Goal: Find specific page/section: Find specific page/section

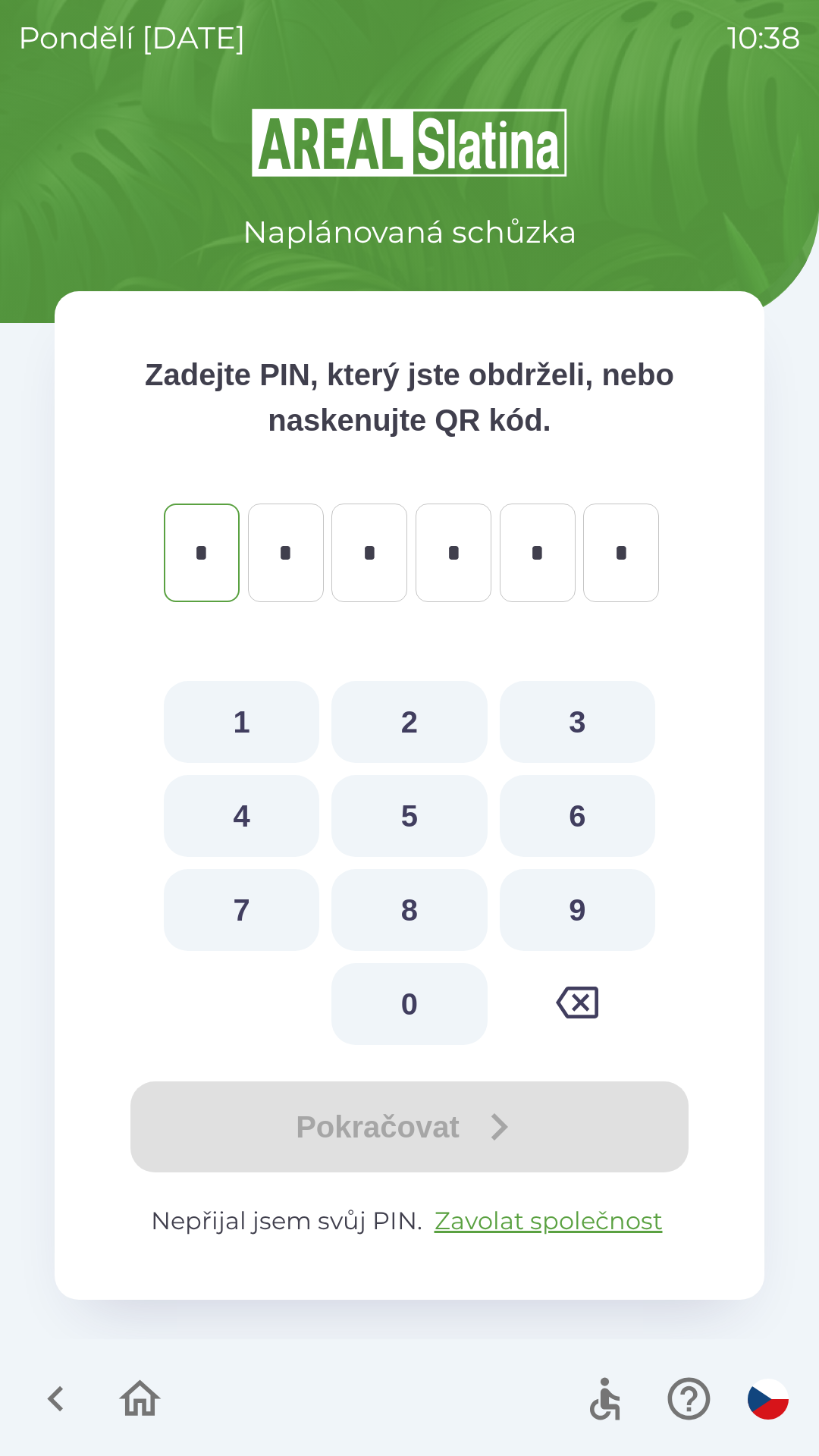
click at [55, 1402] on icon "button" at bounding box center [55, 1399] width 16 height 26
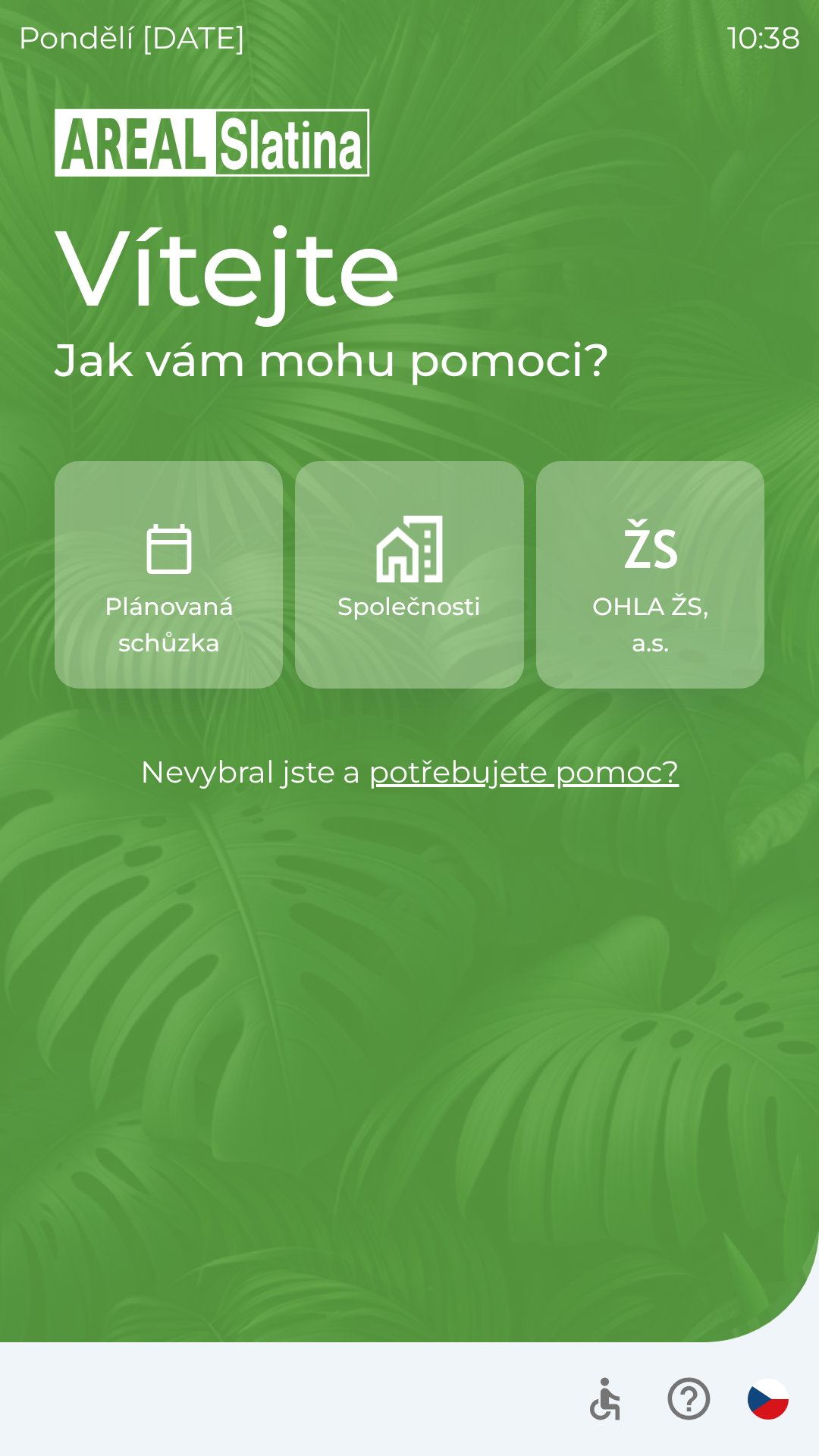
click at [385, 603] on p "Společnosti" at bounding box center [410, 606] width 143 height 37
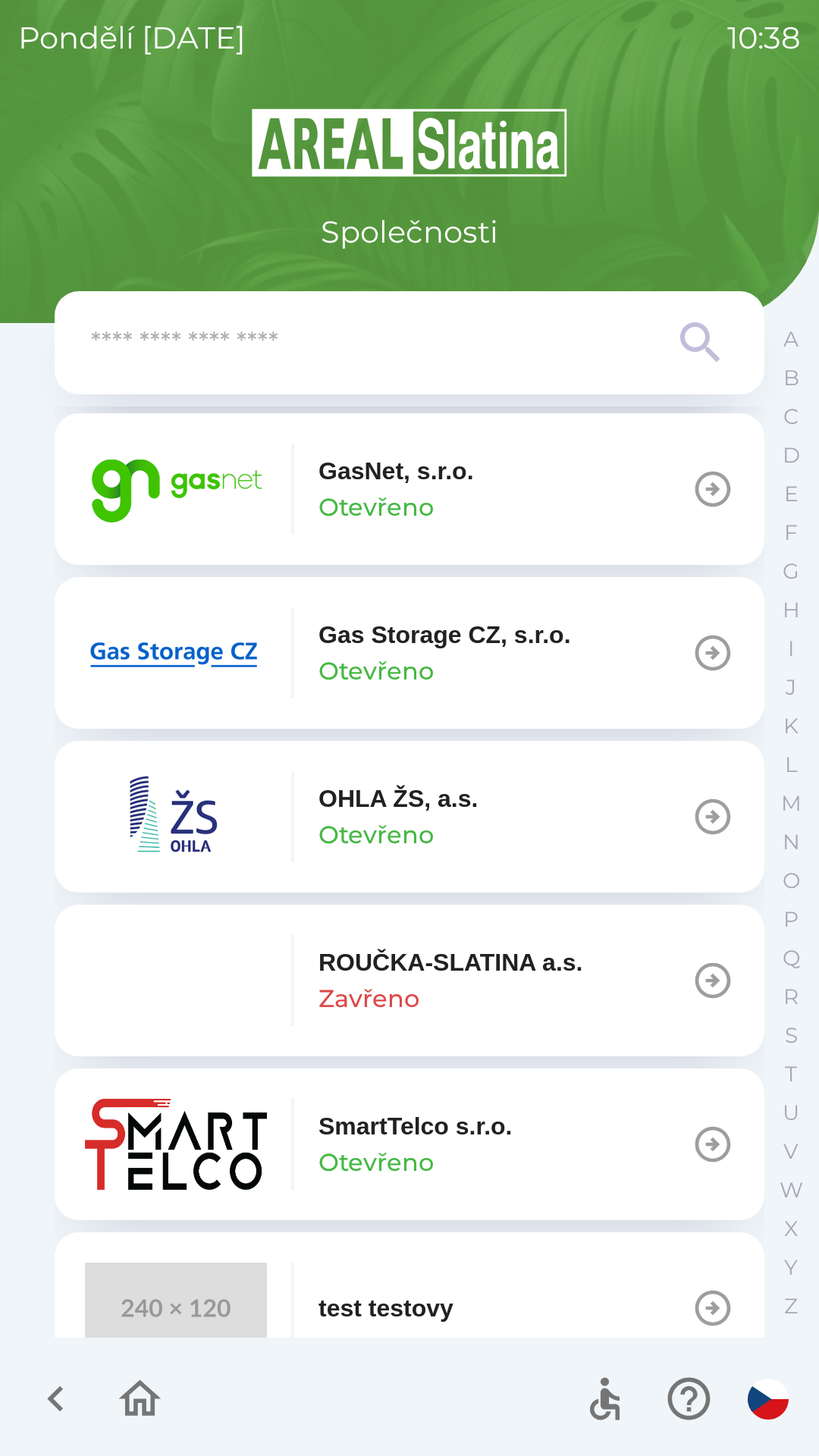
scroll to position [1223, 0]
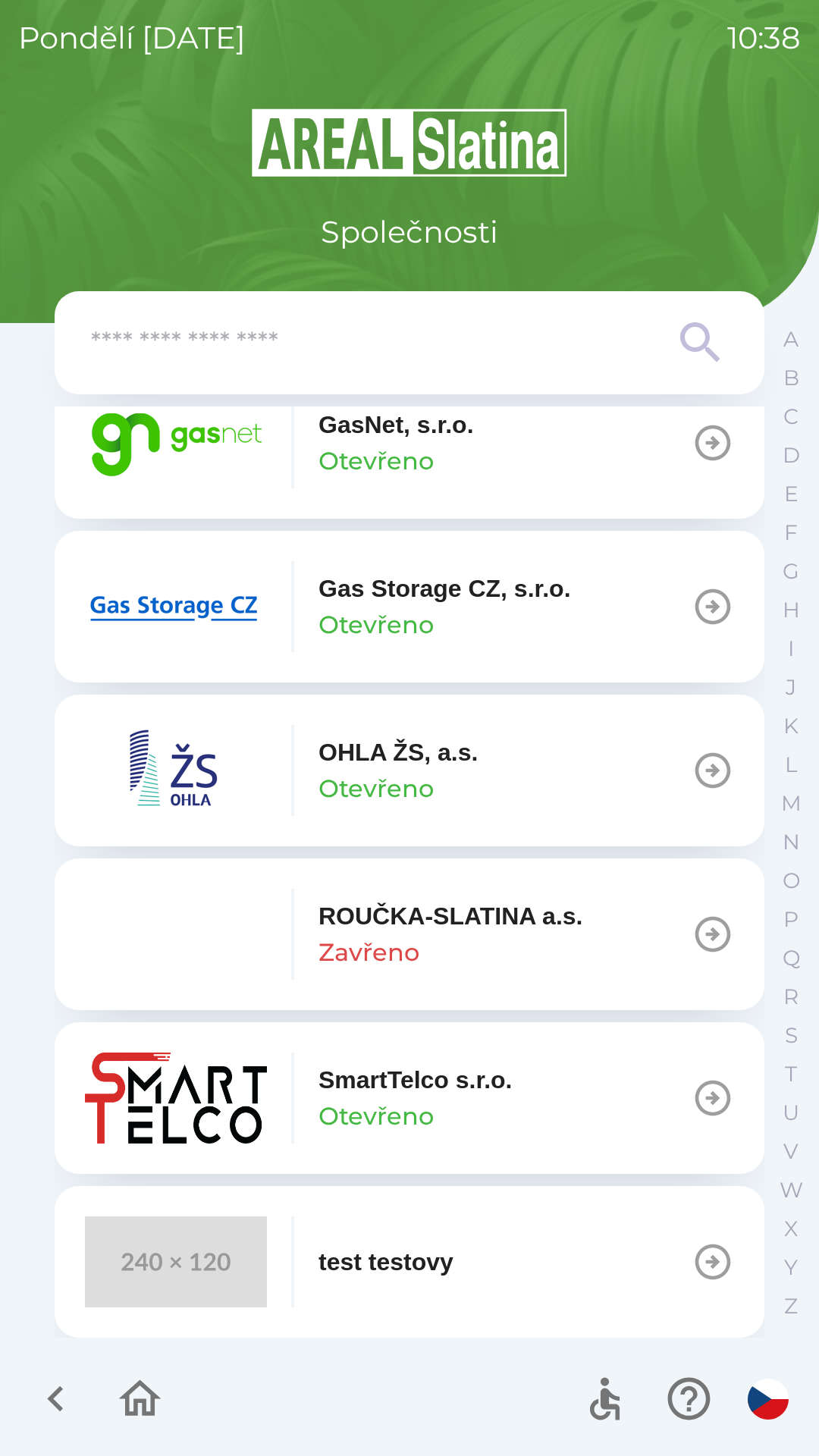
click at [490, 415] on button "GasNet, s.r.o. Otevřeno" at bounding box center [410, 443] width 710 height 152
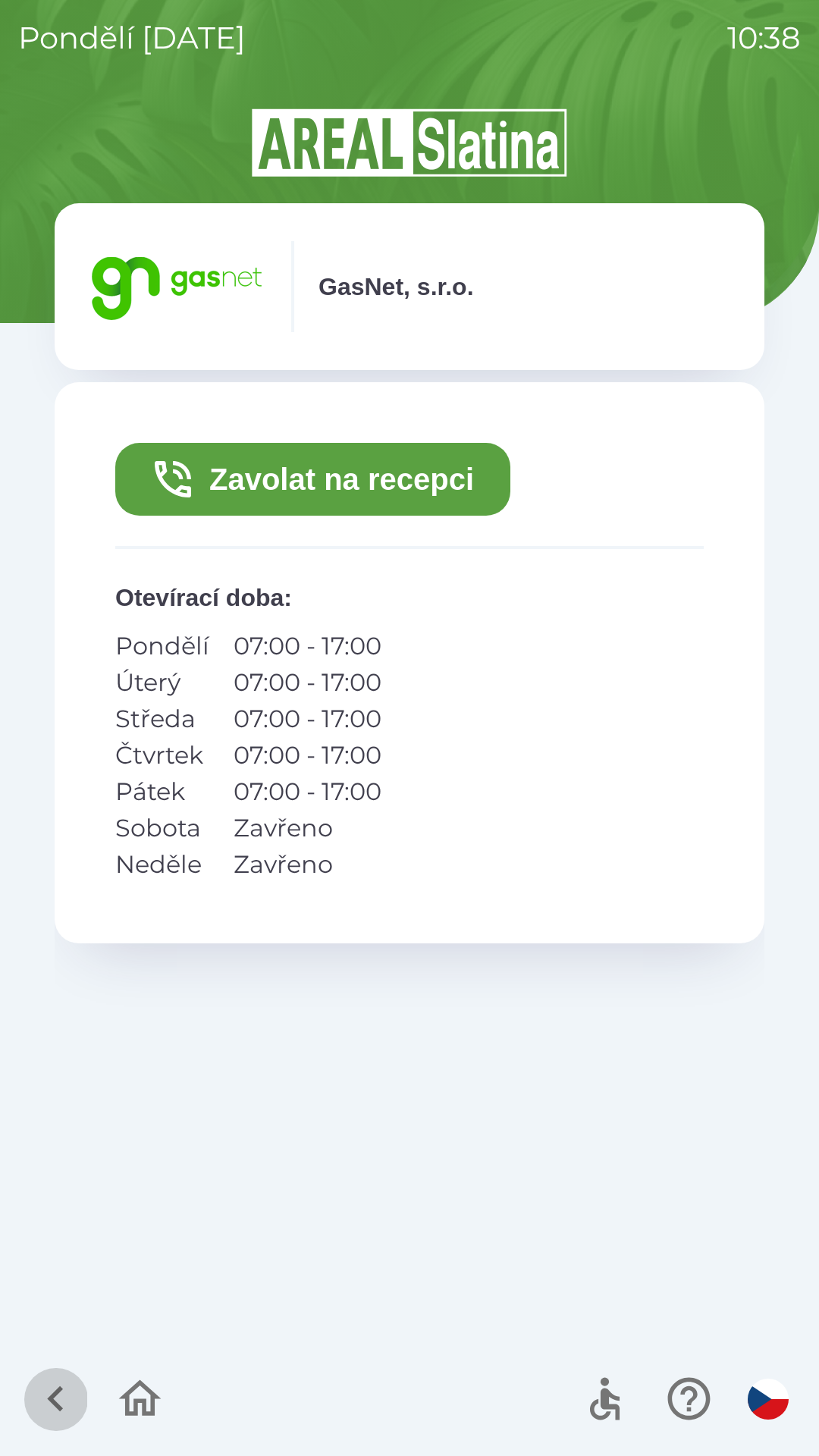
click at [58, 1389] on icon "button" at bounding box center [55, 1399] width 16 height 26
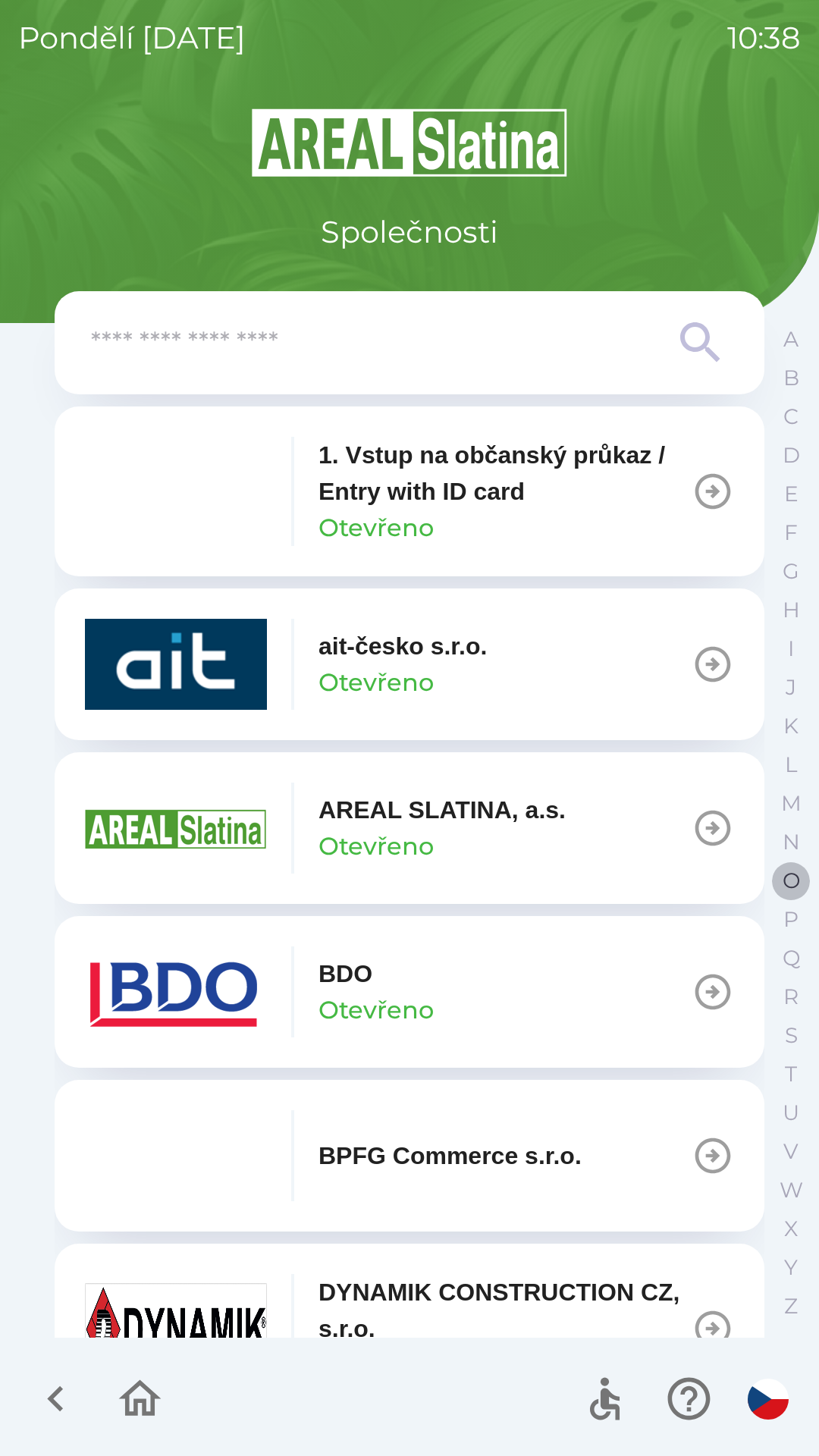
click at [788, 881] on p "O" at bounding box center [792, 881] width 18 height 27
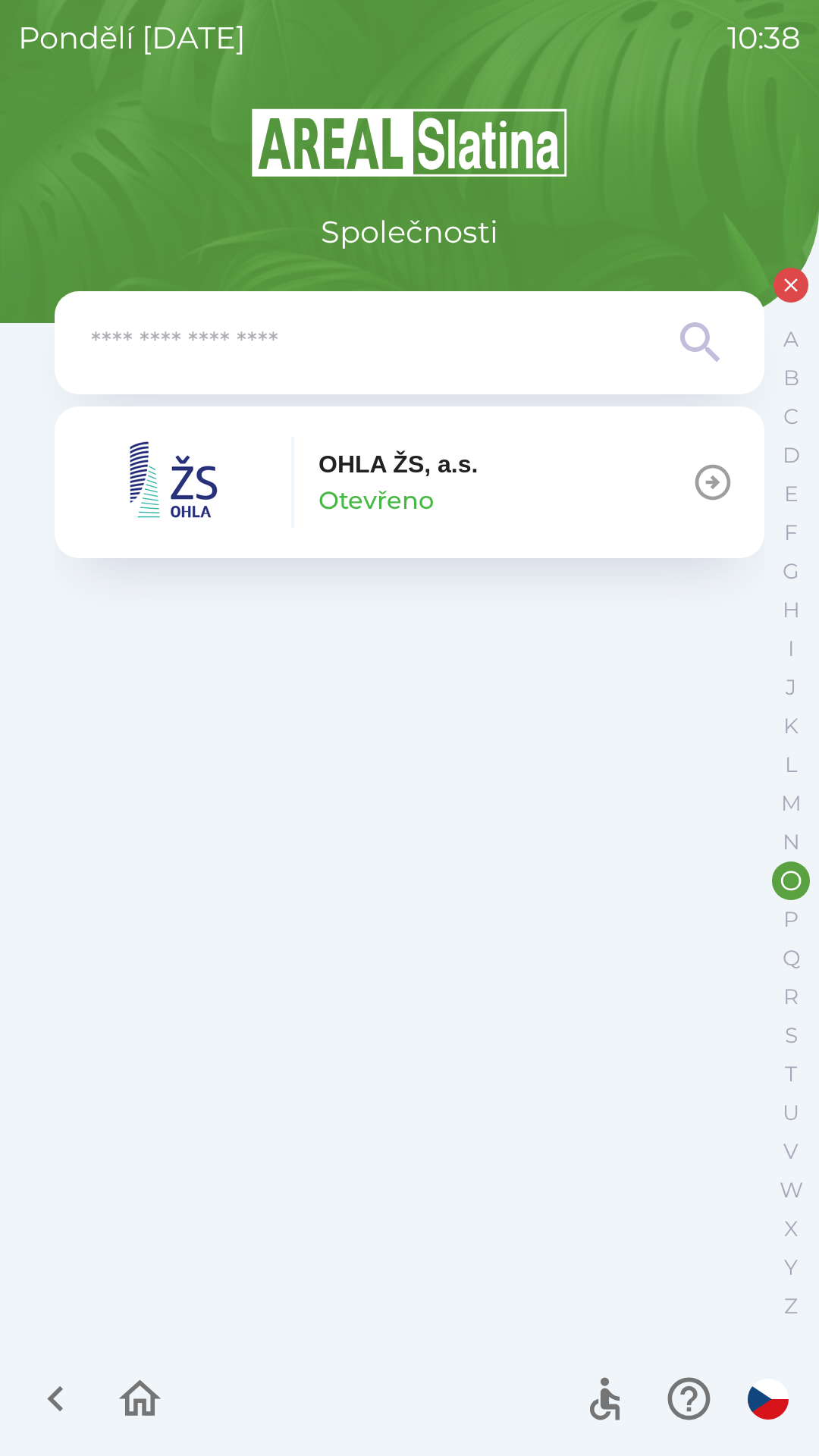
click at [46, 1379] on icon "button" at bounding box center [55, 1399] width 51 height 51
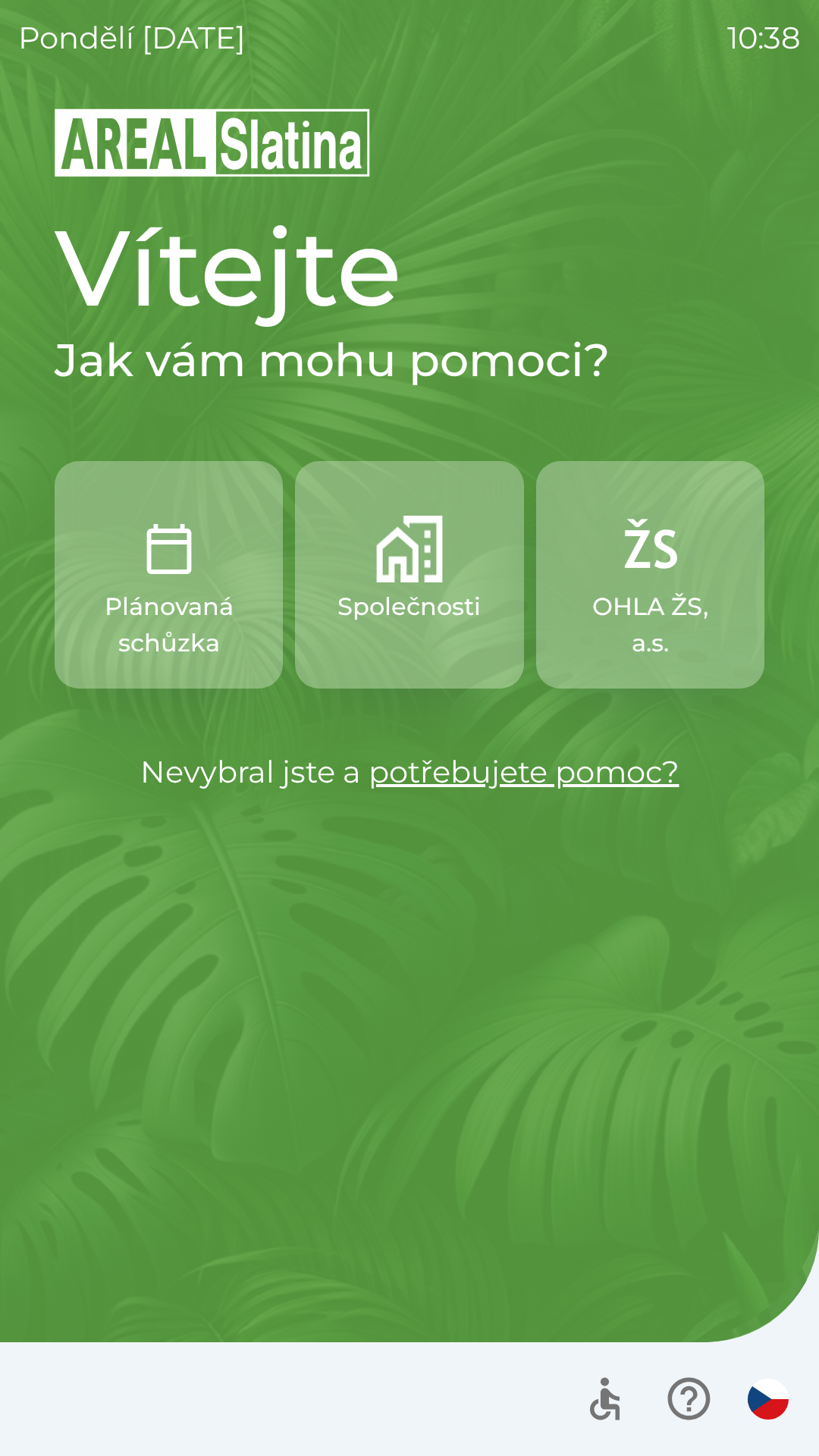
click at [395, 586] on button "Společnosti" at bounding box center [409, 575] width 228 height 228
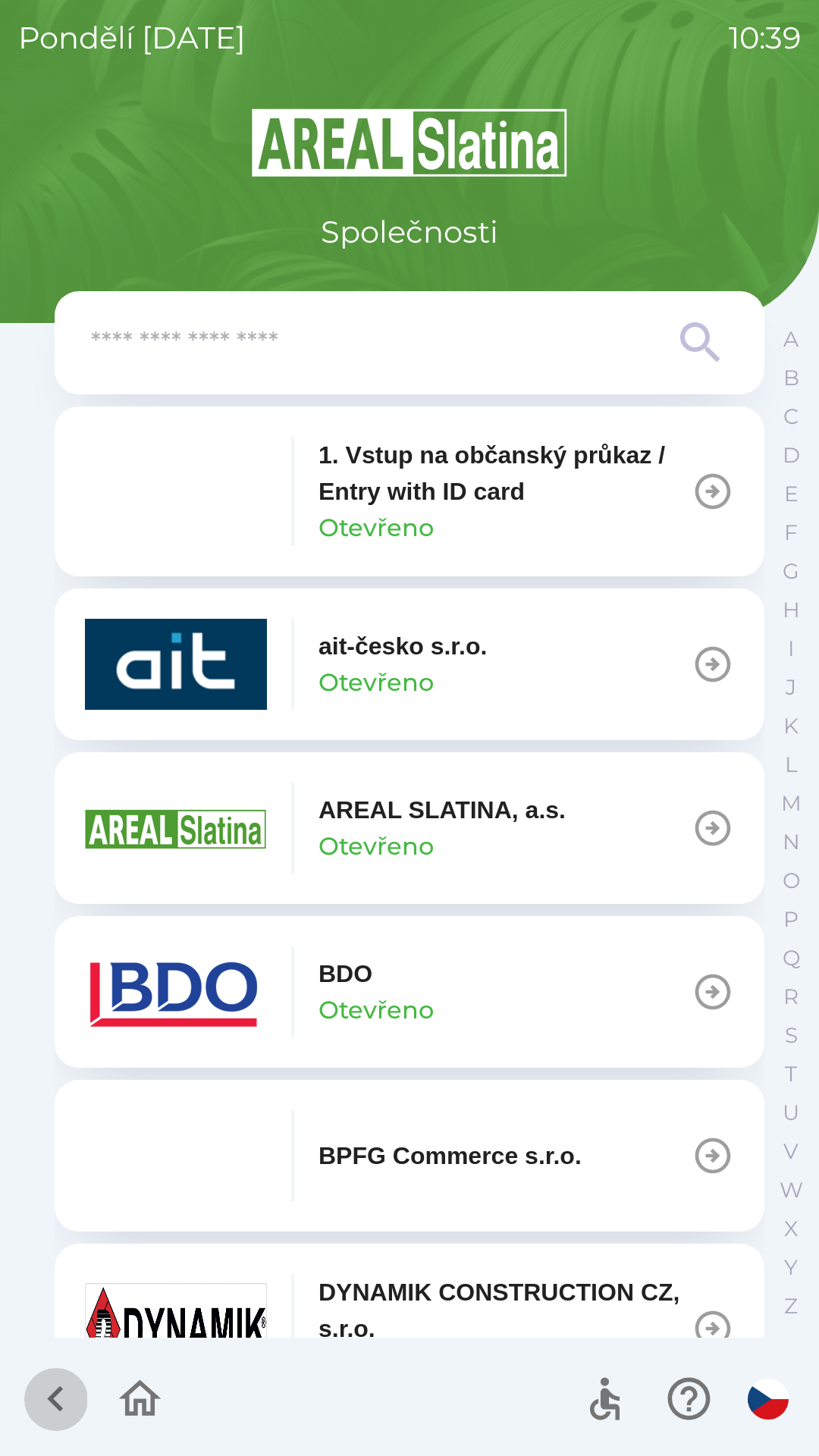
click at [46, 1408] on icon "button" at bounding box center [55, 1399] width 51 height 51
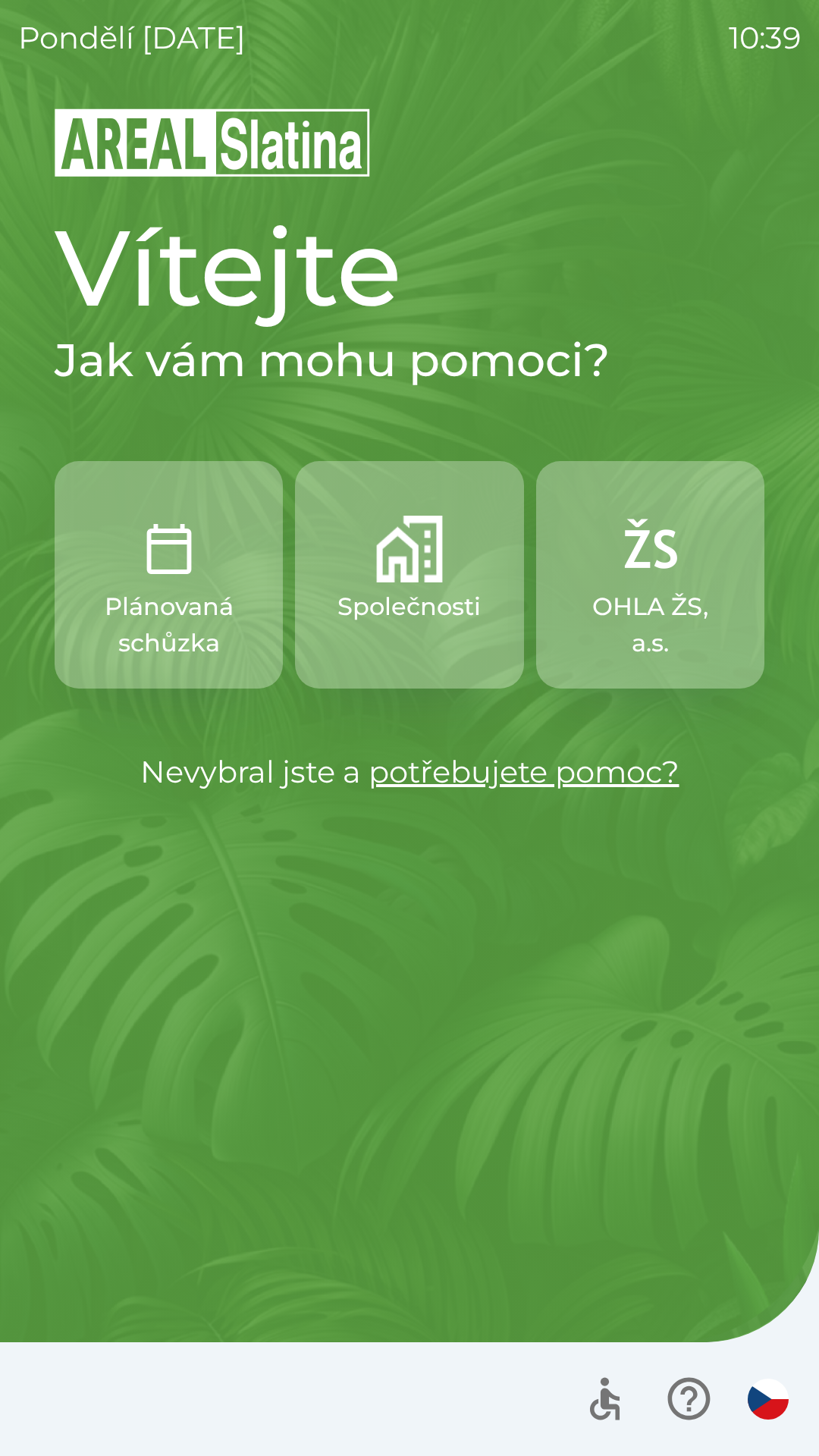
click at [46, 1384] on div at bounding box center [410, 1399] width 819 height 114
click at [764, 1421] on button "button" at bounding box center [768, 1399] width 53 height 53
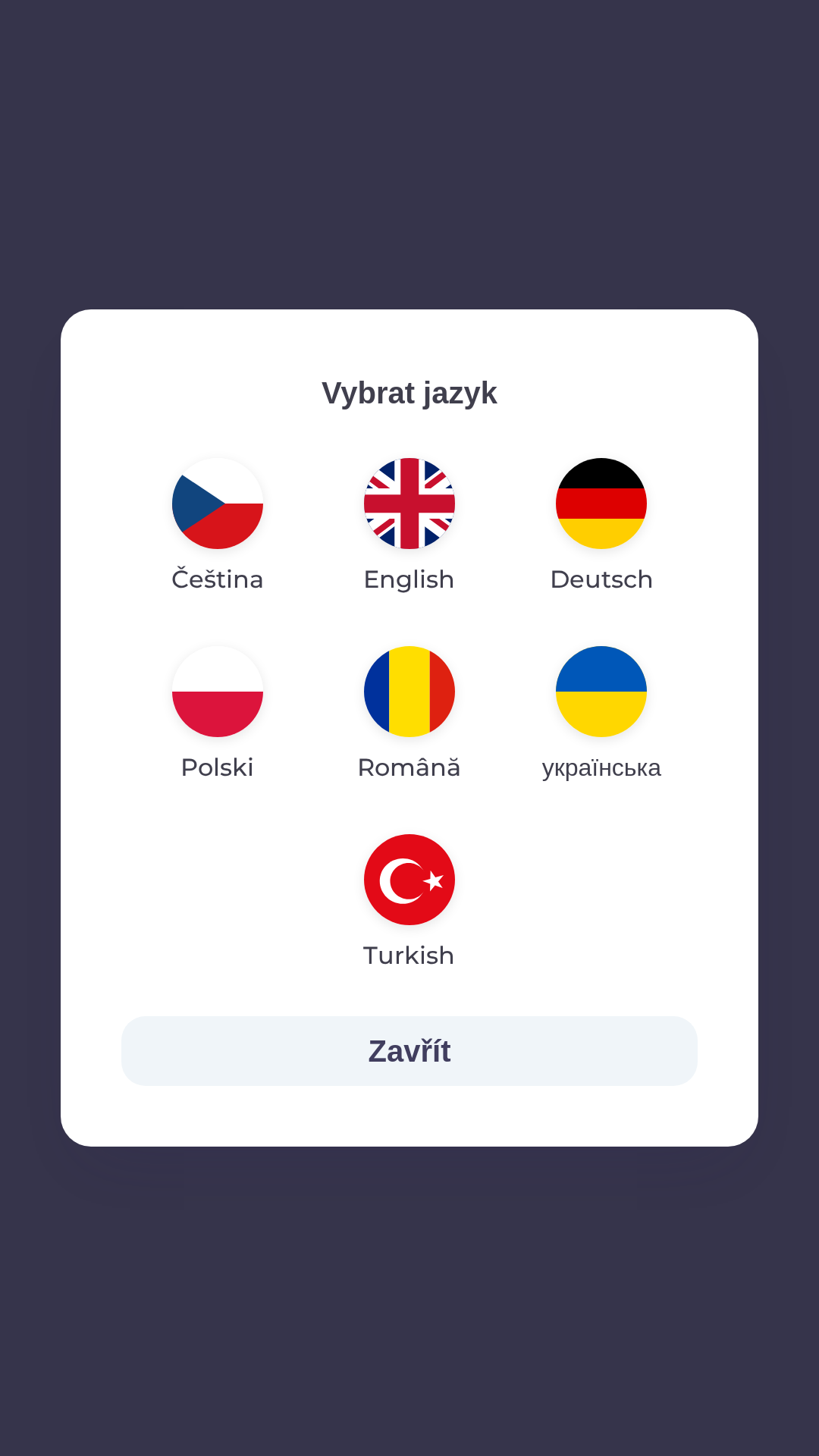
click at [394, 493] on img "button" at bounding box center [410, 503] width 91 height 91
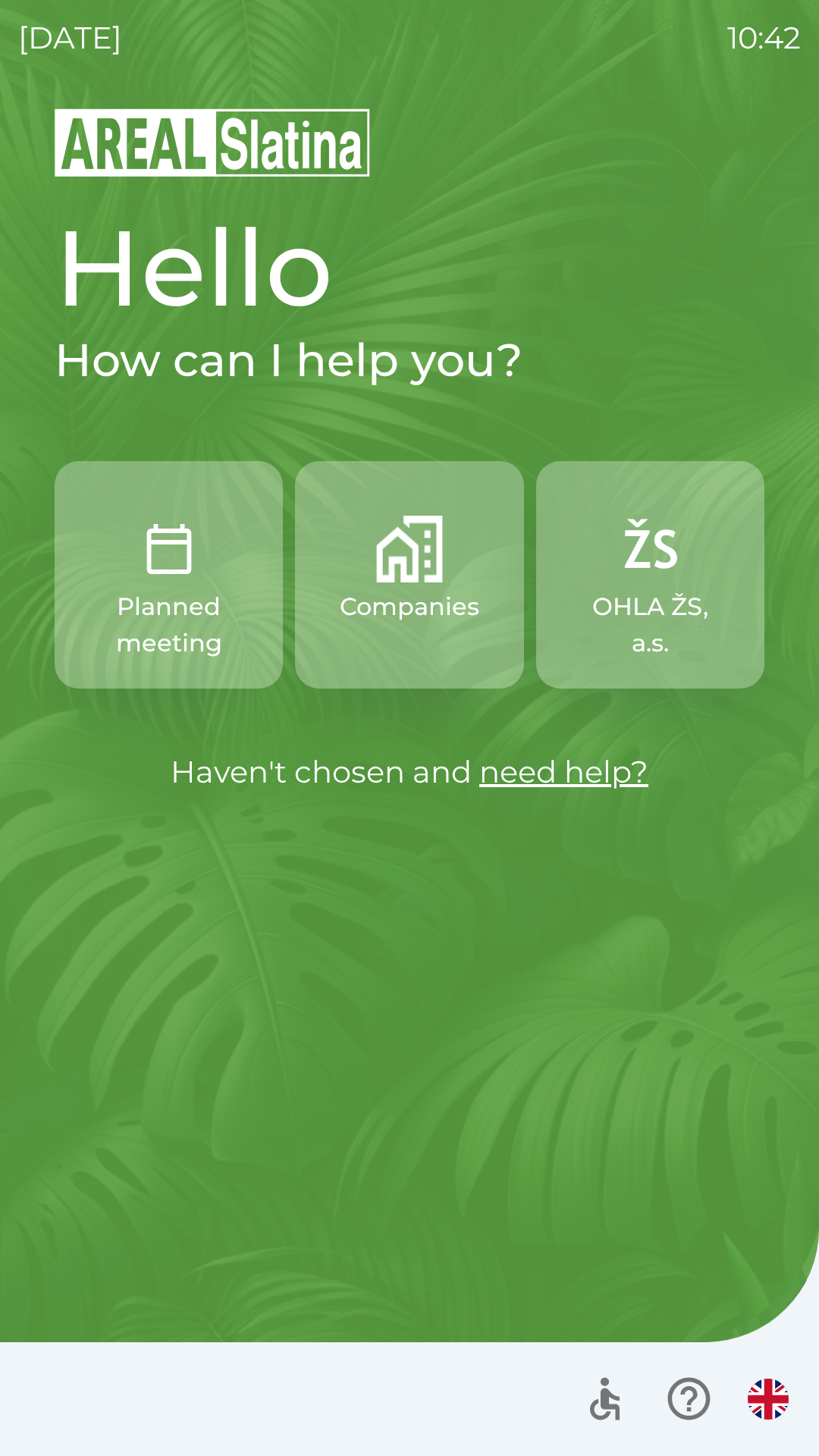
click at [383, 606] on p "Companies" at bounding box center [410, 606] width 139 height 37
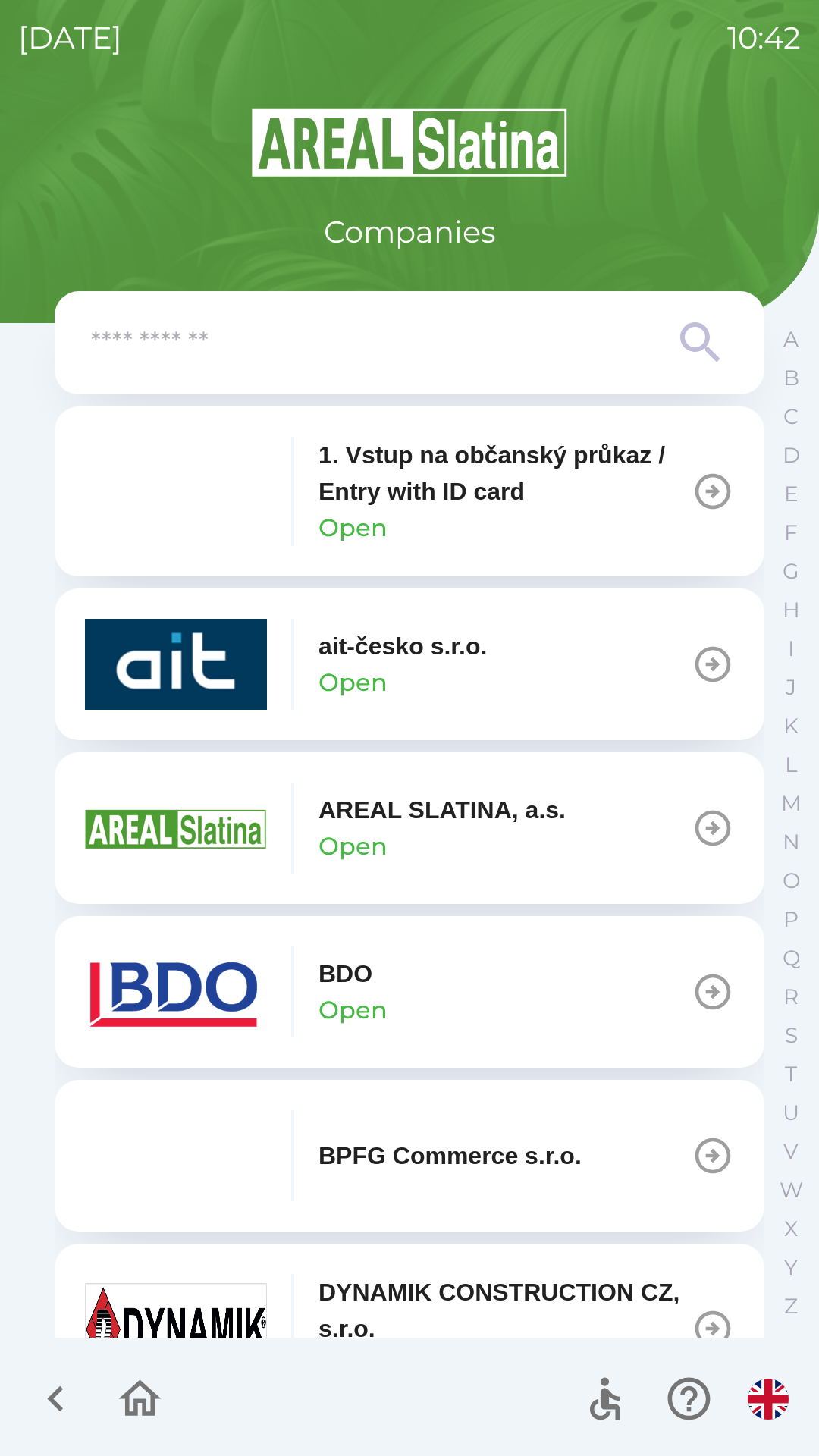
click at [301, 988] on div "BDO Open" at bounding box center [236, 992] width 303 height 91
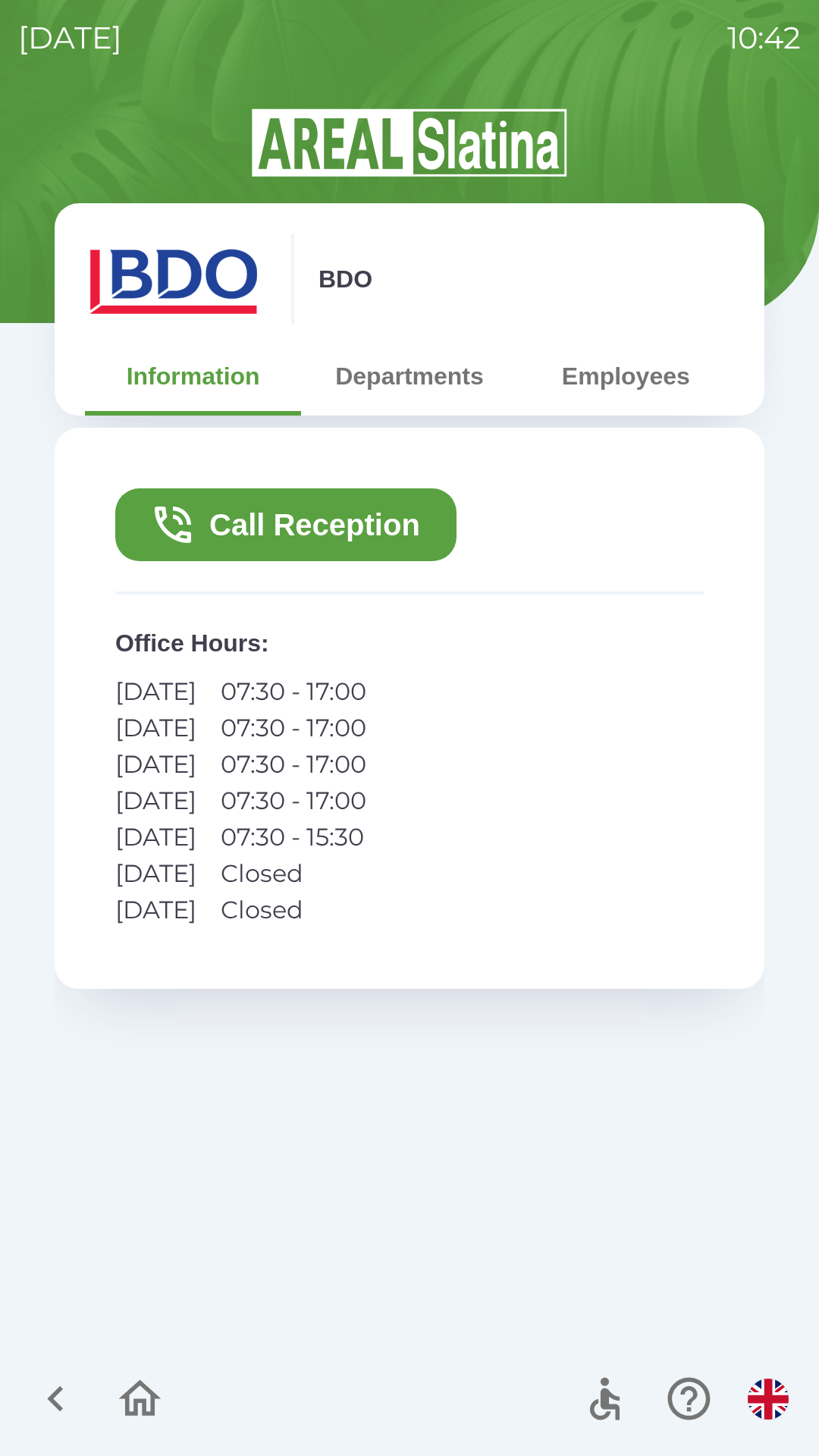
click at [279, 545] on button "Call Reception" at bounding box center [286, 524] width 342 height 72
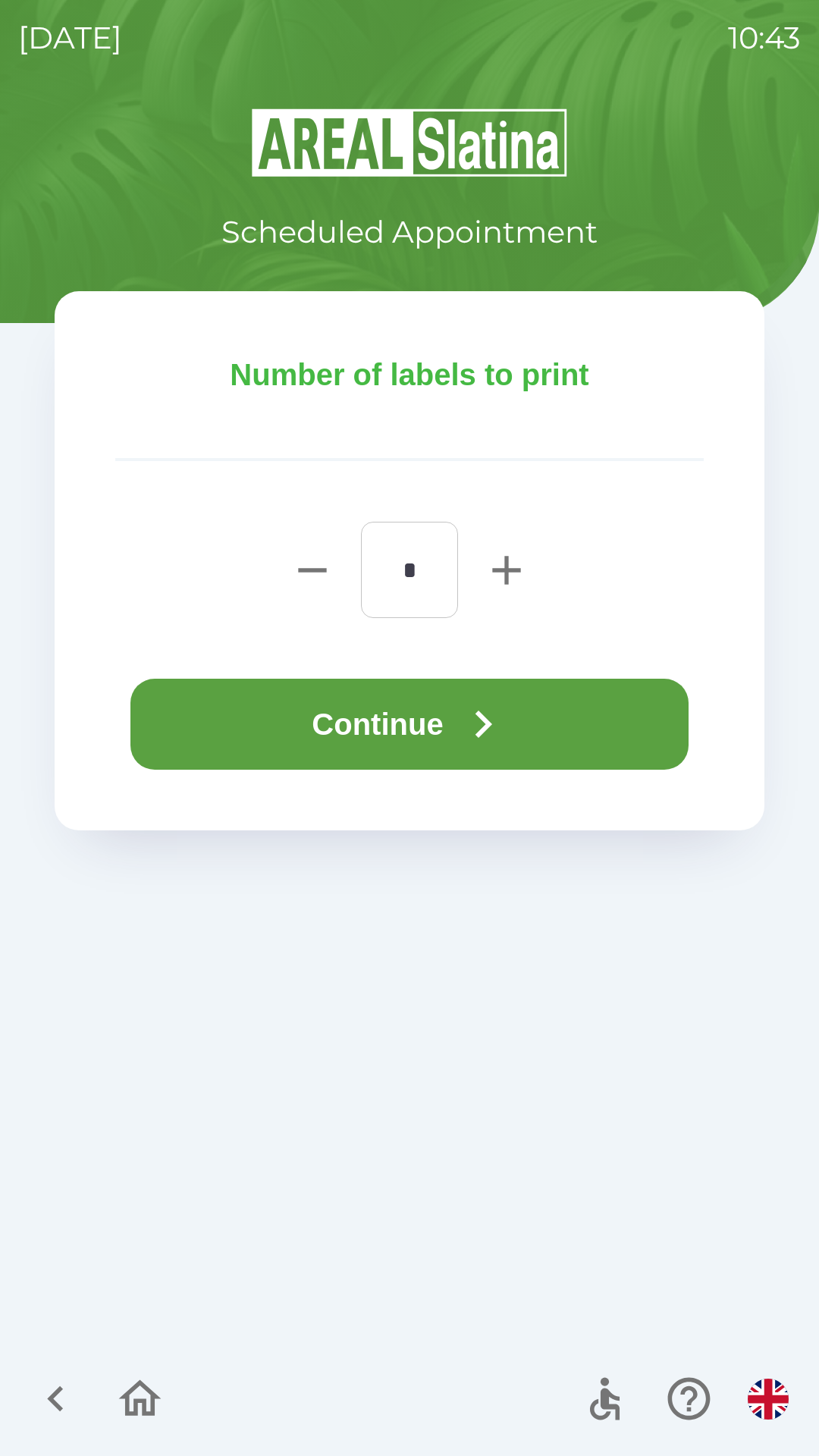
click at [503, 586] on icon "button" at bounding box center [507, 570] width 48 height 48
click at [509, 584] on icon "button" at bounding box center [507, 570] width 48 height 48
click at [508, 574] on icon "button" at bounding box center [506, 569] width 28 height 28
click at [503, 572] on icon "button" at bounding box center [506, 569] width 28 height 28
type input "*"
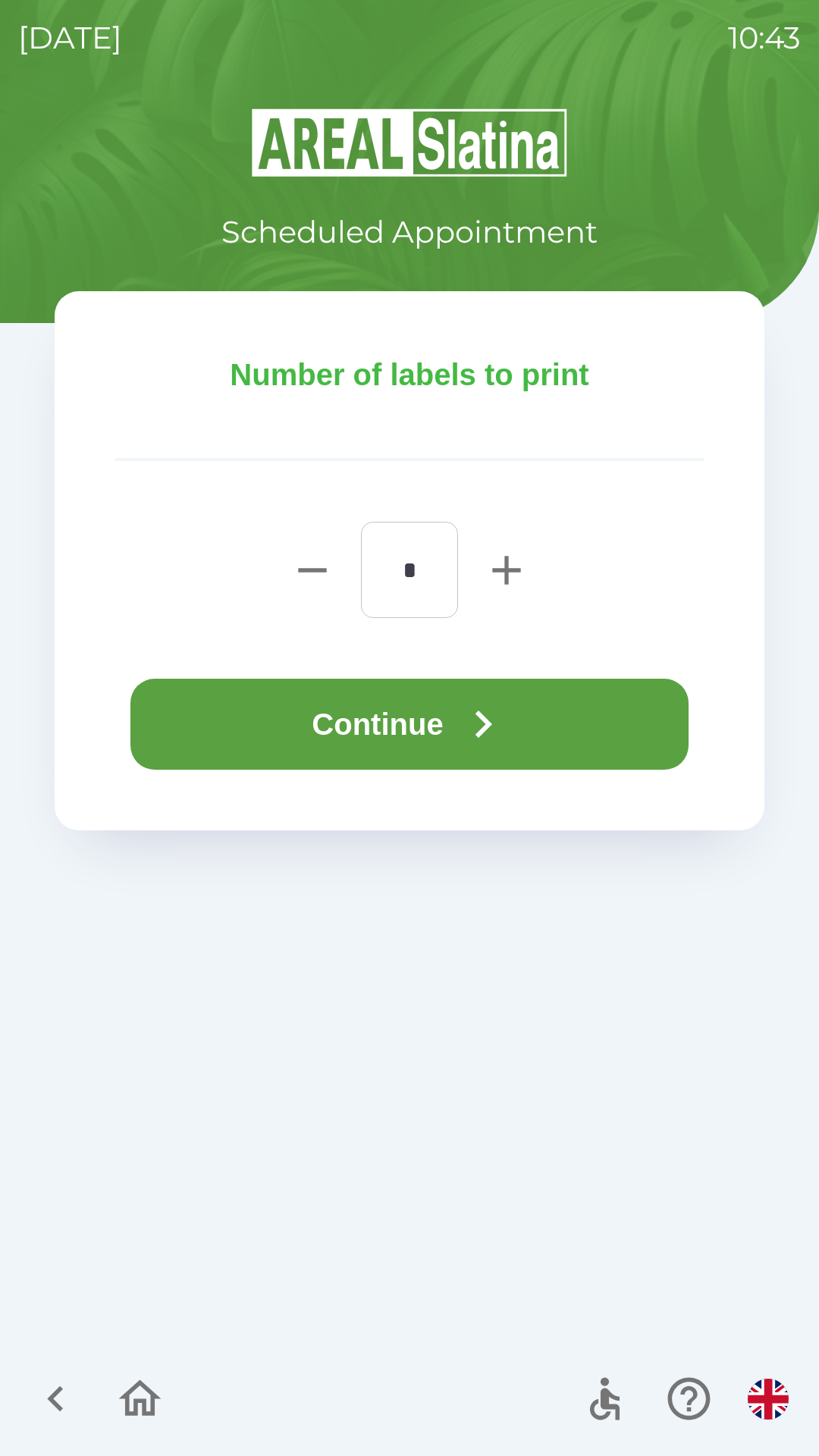
click at [368, 713] on button "Continue" at bounding box center [410, 724] width 558 height 91
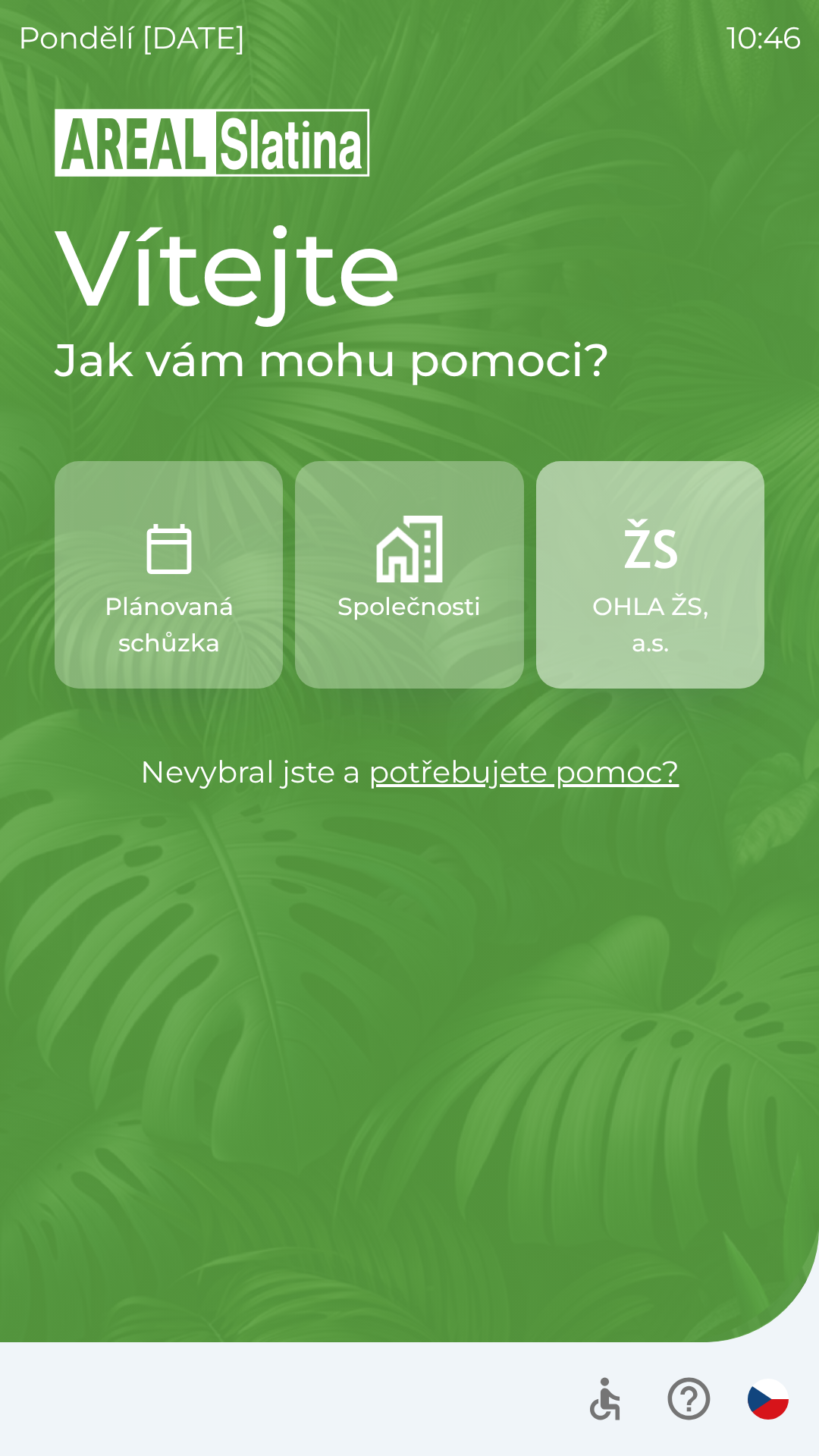
click at [633, 604] on p "OHLA ŽS, a.s." at bounding box center [651, 624] width 156 height 72
